Goal: Navigation & Orientation: Find specific page/section

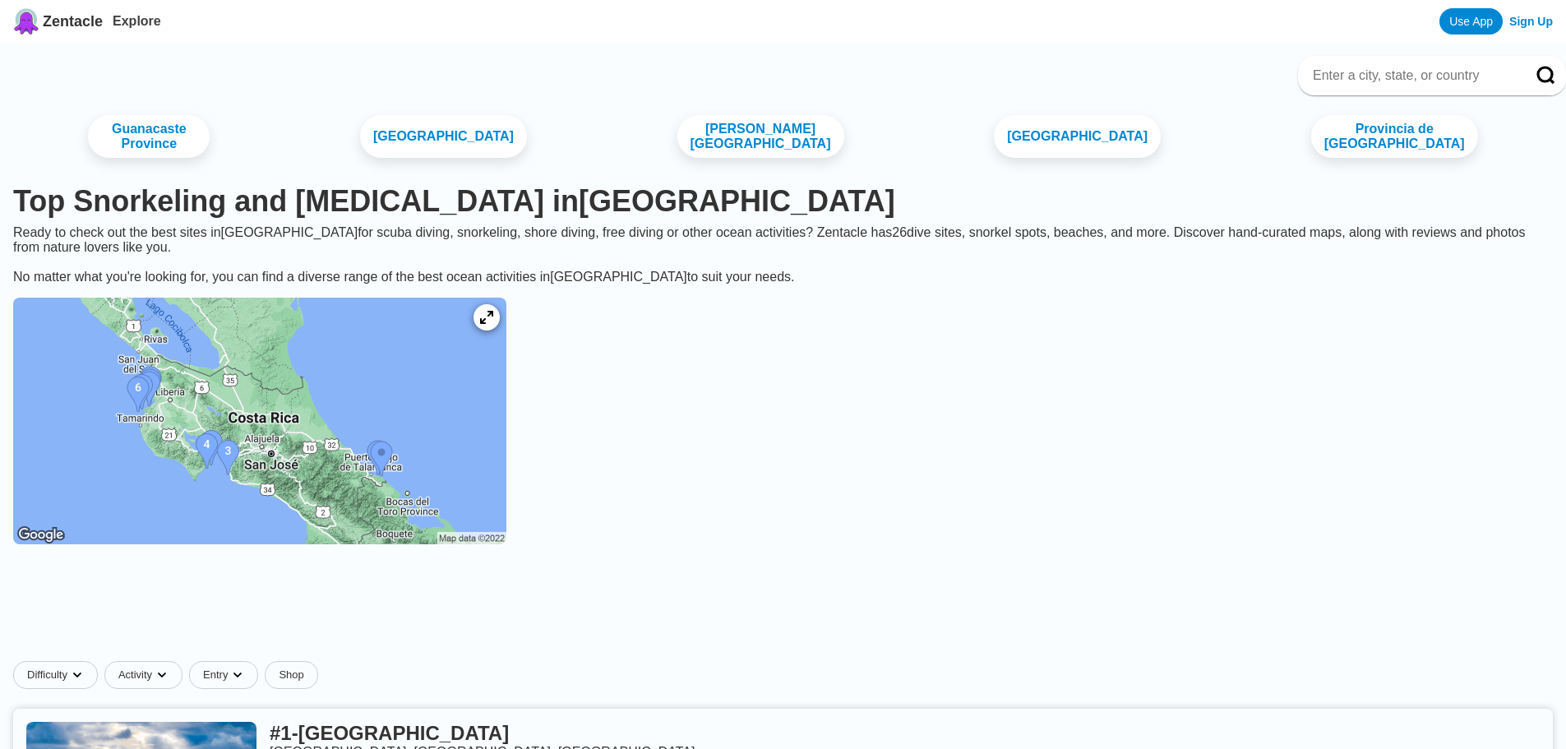
click at [325, 442] on img at bounding box center [259, 421] width 493 height 247
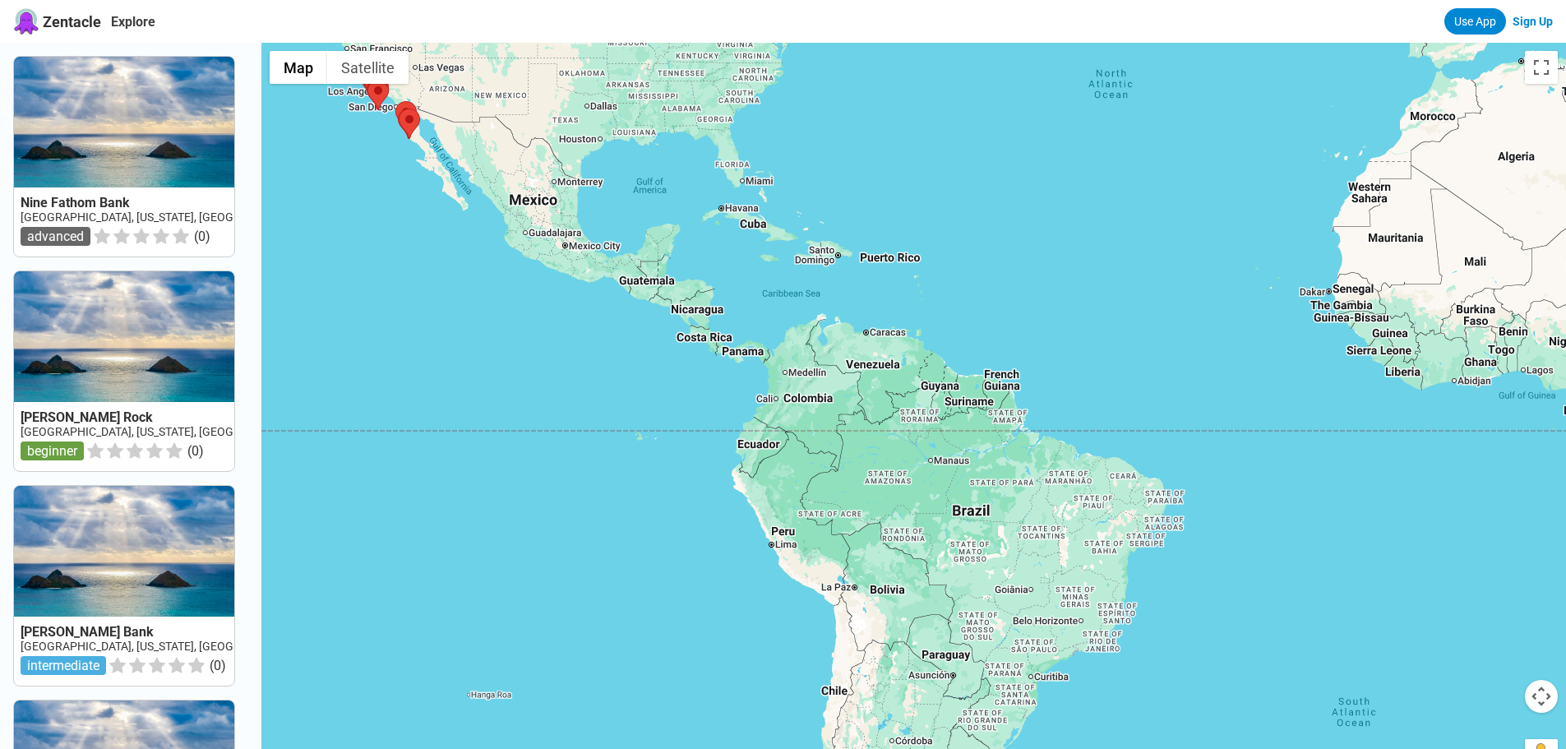
drag, startPoint x: 976, startPoint y: 370, endPoint x: 344, endPoint y: 213, distance: 651.5
click at [330, 197] on div at bounding box center [913, 417] width 1305 height 749
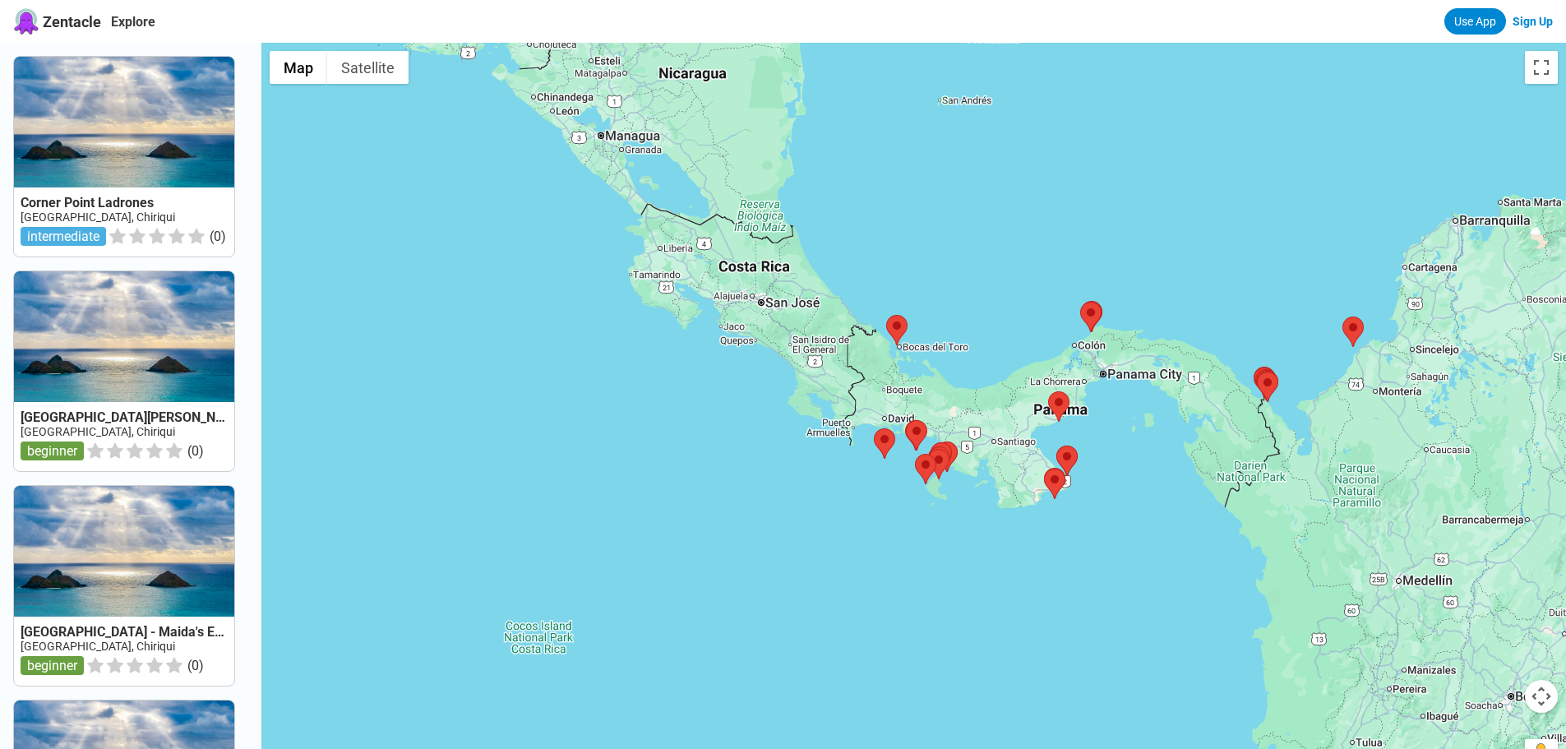
drag, startPoint x: 707, startPoint y: 328, endPoint x: 665, endPoint y: 380, distance: 66.6
click at [665, 381] on div at bounding box center [913, 417] width 1305 height 749
